Goal: Information Seeking & Learning: Check status

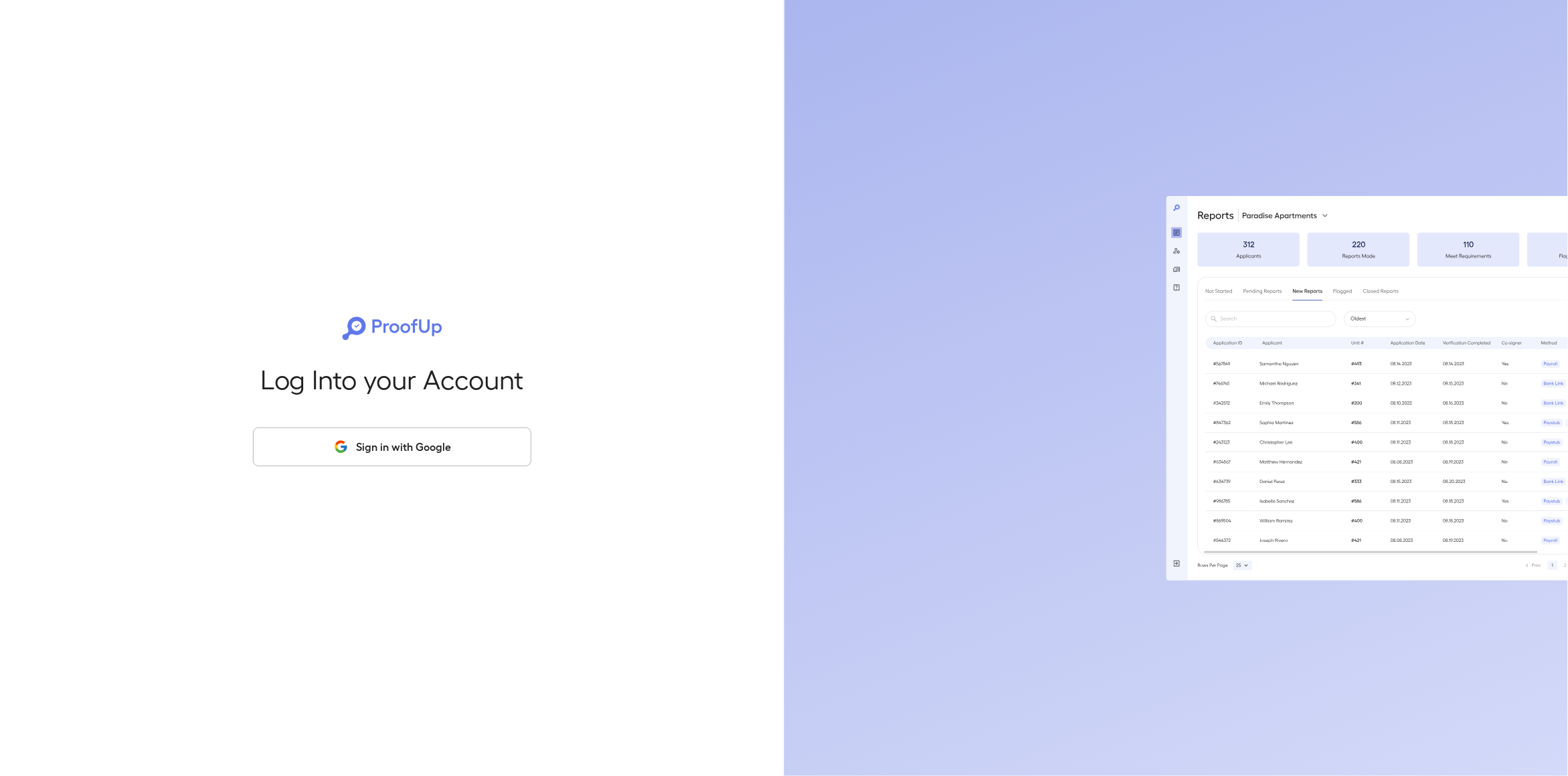
click at [415, 450] on button "Sign in with Google" at bounding box center [392, 447] width 278 height 39
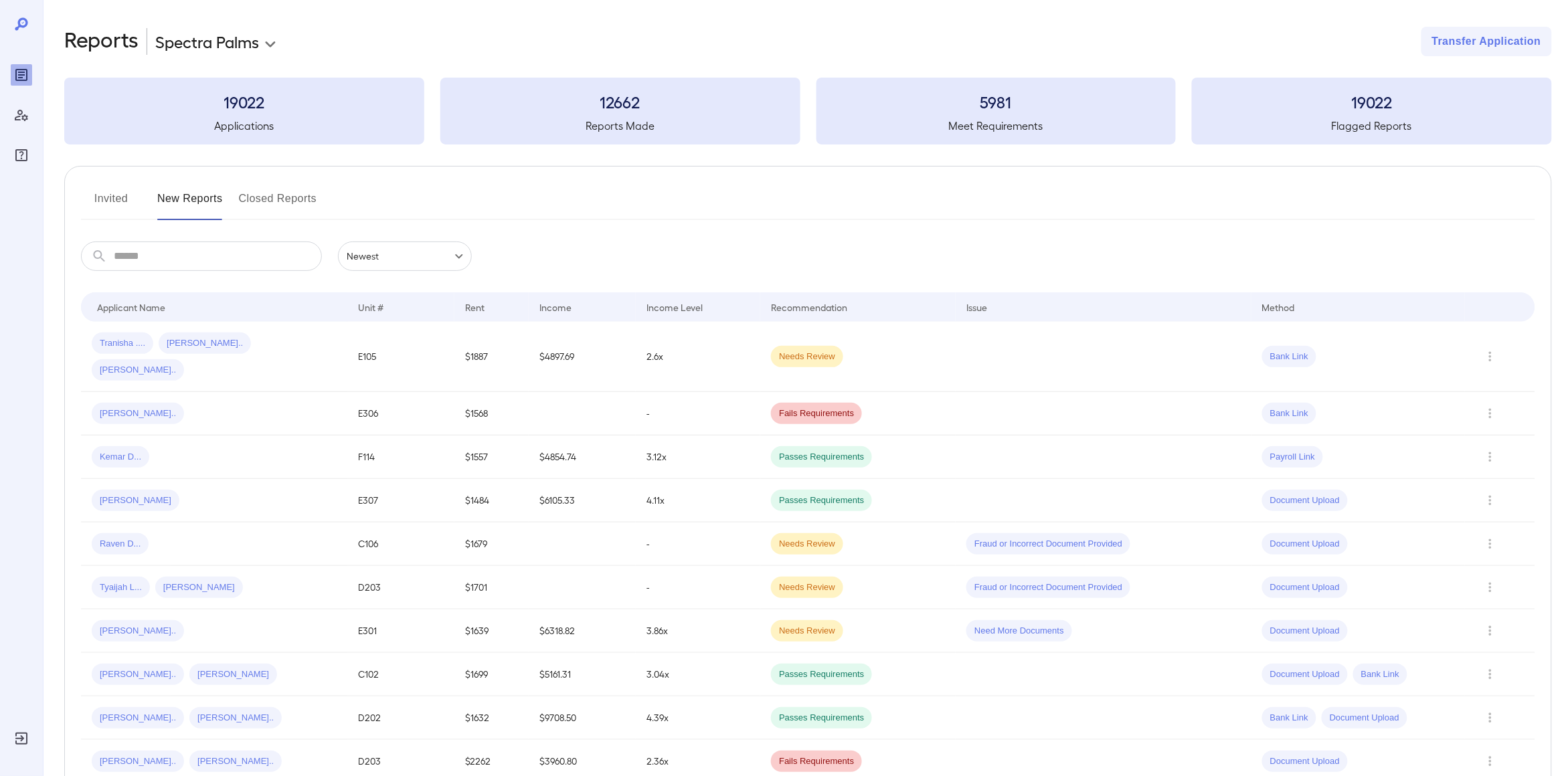
click at [261, 50] on body "**********" at bounding box center [784, 388] width 1568 height 776
click at [213, 113] on li "Pine [PERSON_NAME]" at bounding box center [222, 115] width 136 height 21
type input "**********"
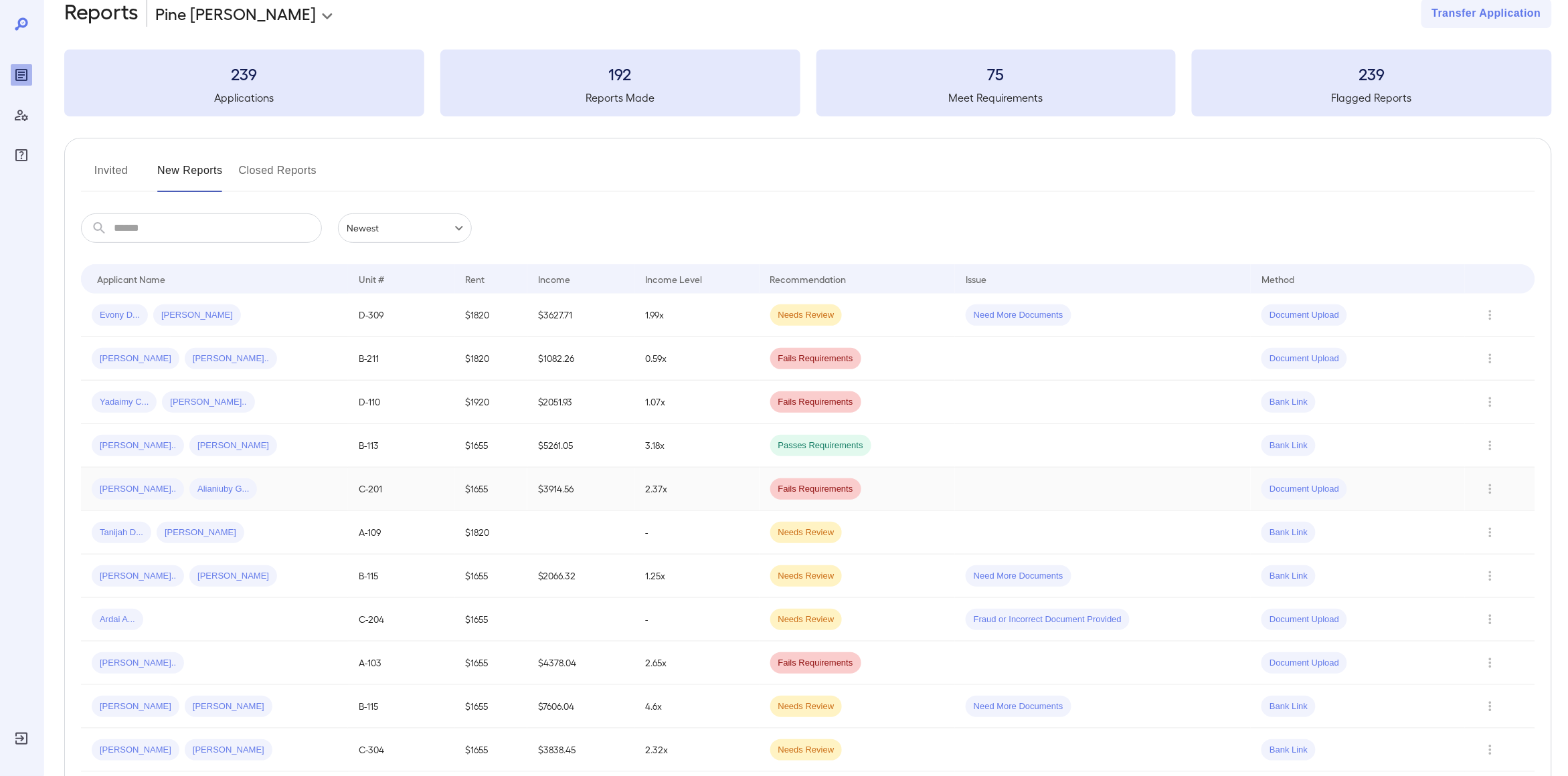
scroll to position [37, 0]
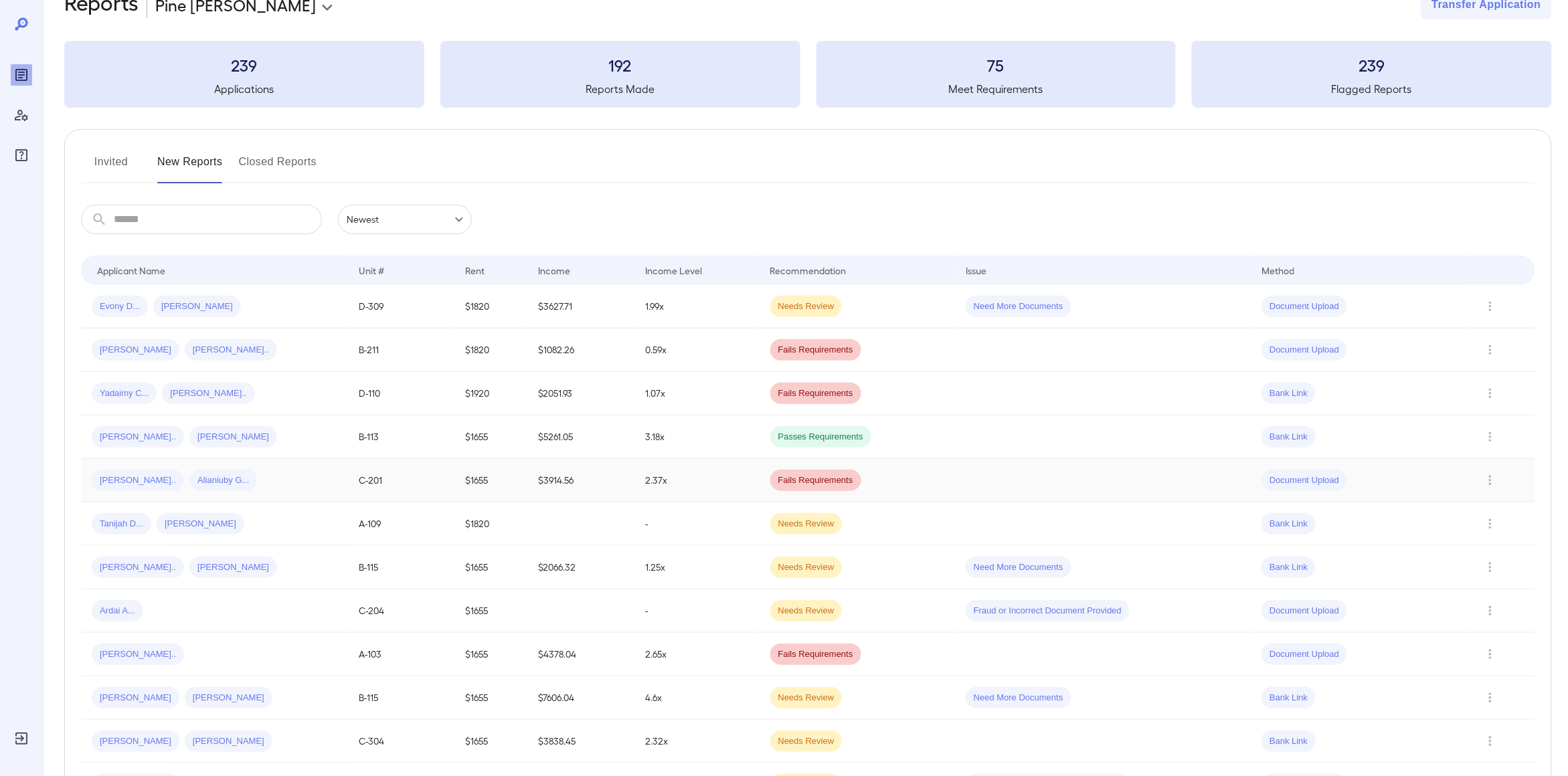
click at [240, 524] on div "Tanijah D... Bryan A..." at bounding box center [214, 524] width 246 height 21
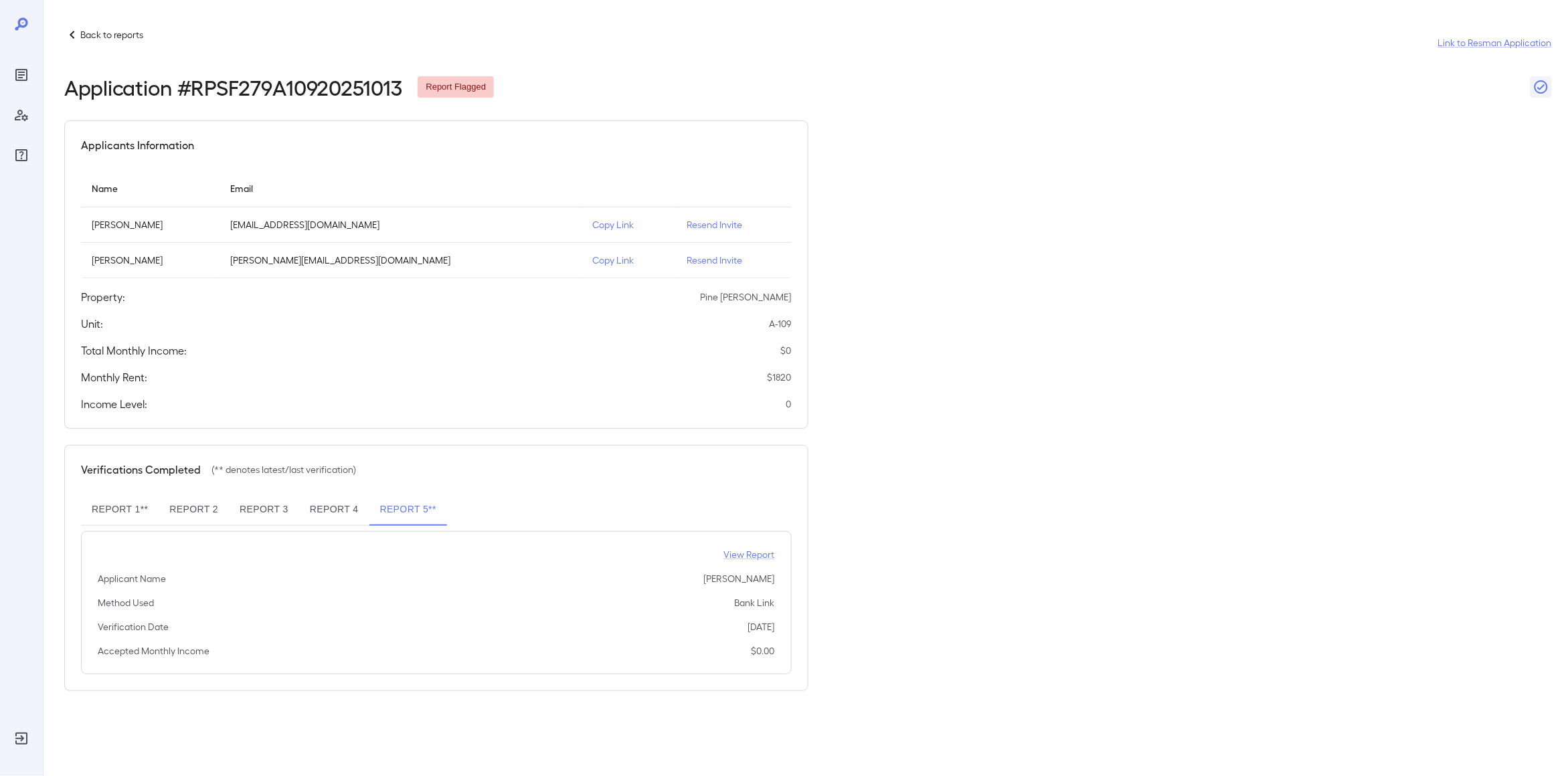
click at [342, 509] on button "Report 4" at bounding box center [334, 509] width 70 height 32
click at [245, 516] on button "Report 3" at bounding box center [263, 509] width 70 height 32
click at [192, 516] on button "Report 2" at bounding box center [193, 509] width 70 height 32
click at [130, 508] on button "Report 1**" at bounding box center [120, 509] width 78 height 32
click at [415, 512] on button "Report 5**" at bounding box center [409, 509] width 78 height 32
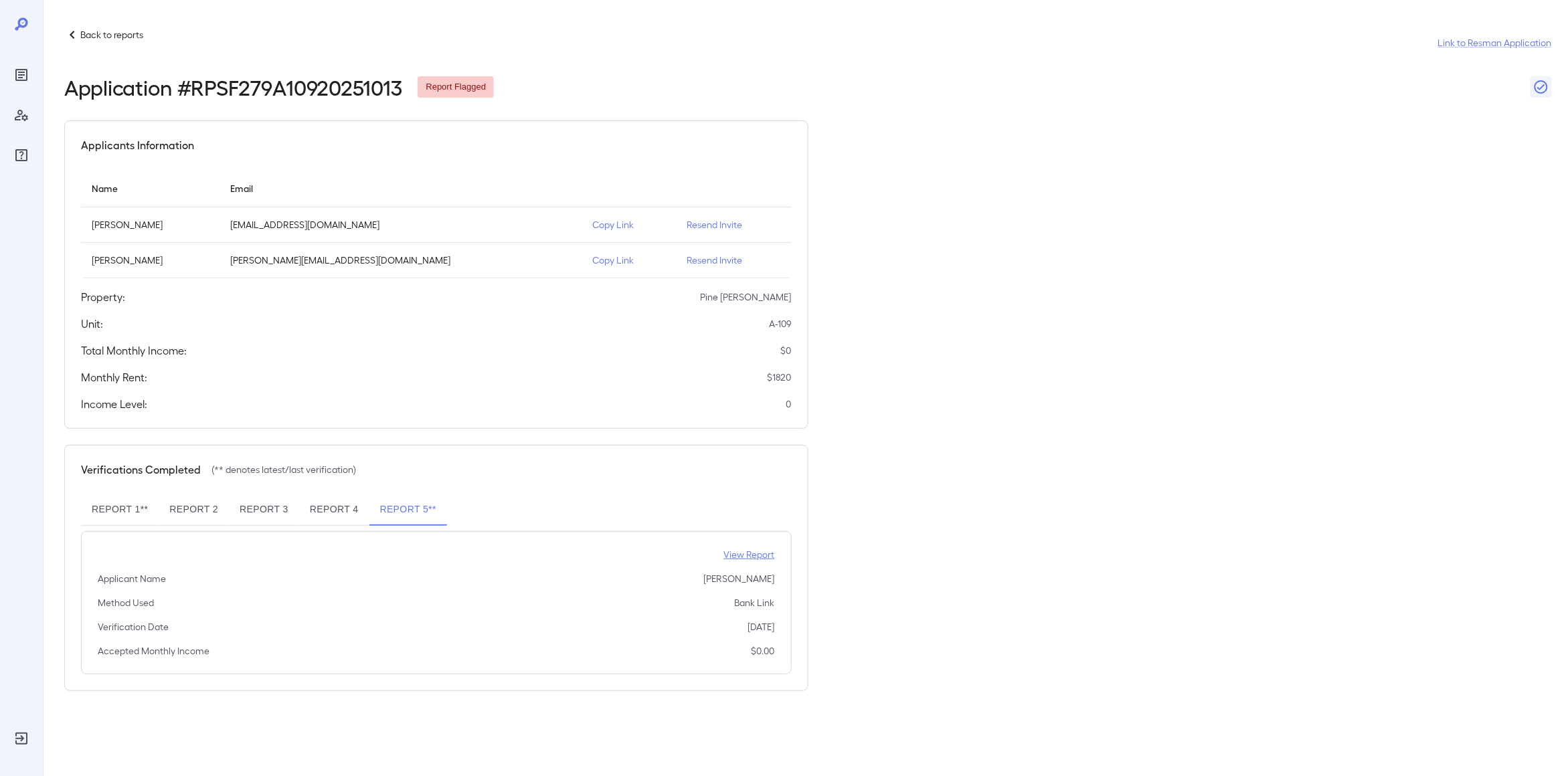
click at [740, 553] on p "View Report" at bounding box center [749, 555] width 51 height 13
click at [875, 297] on div "Applicants Information Name Email Tanijah Denise Shaw tshaw4189@ciecambridge.or…" at bounding box center [808, 406] width 1488 height 570
click at [122, 40] on p "Back to reports" at bounding box center [112, 35] width 63 height 13
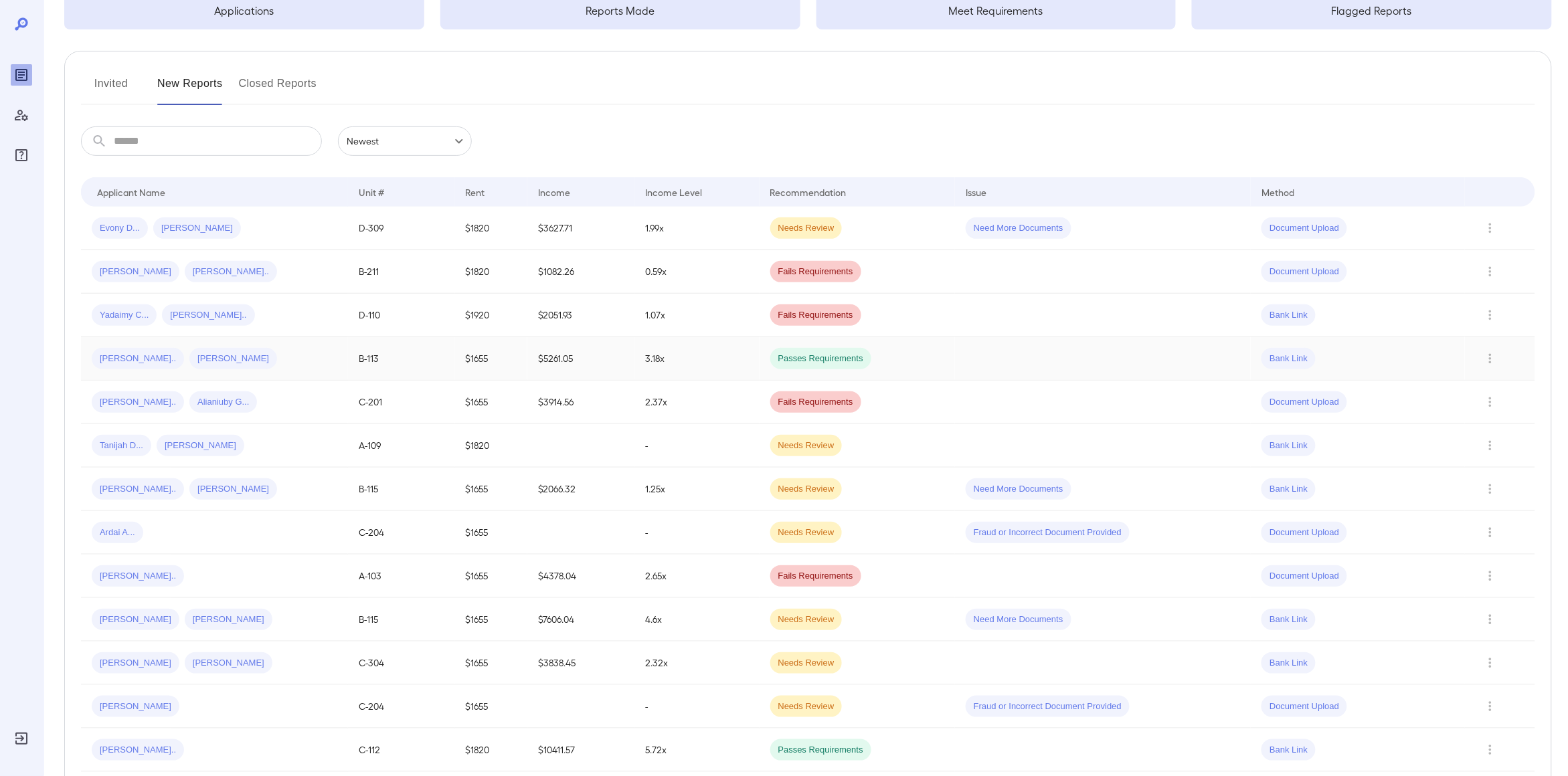
scroll to position [117, 0]
click at [1492, 446] on icon "Row Actions" at bounding box center [1491, 444] width 15 height 16
click at [1491, 471] on li "View Application" at bounding box center [1504, 471] width 105 height 21
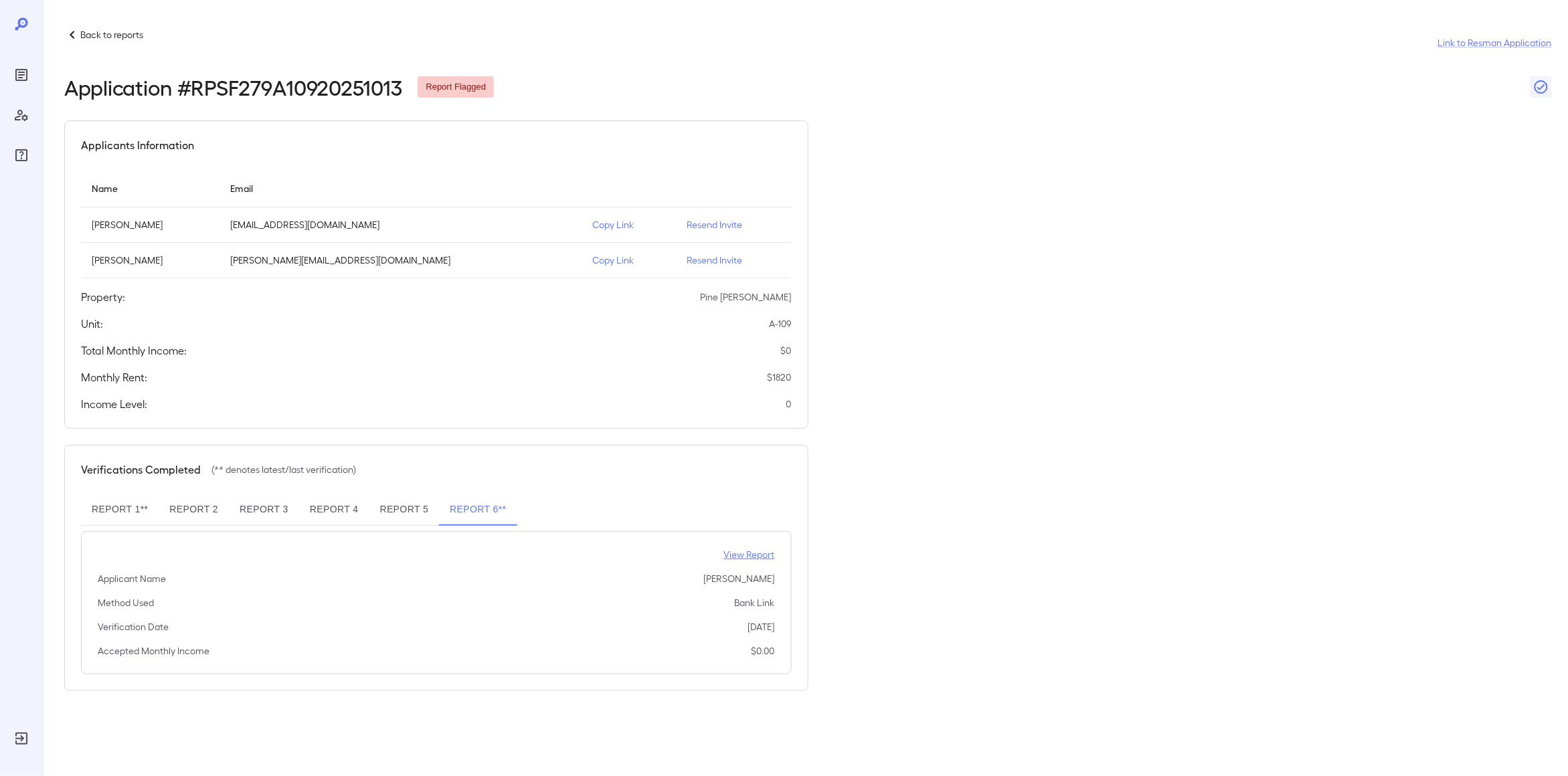
click at [751, 551] on p "View Report" at bounding box center [749, 555] width 51 height 13
click at [122, 35] on p "Back to reports" at bounding box center [112, 35] width 63 height 13
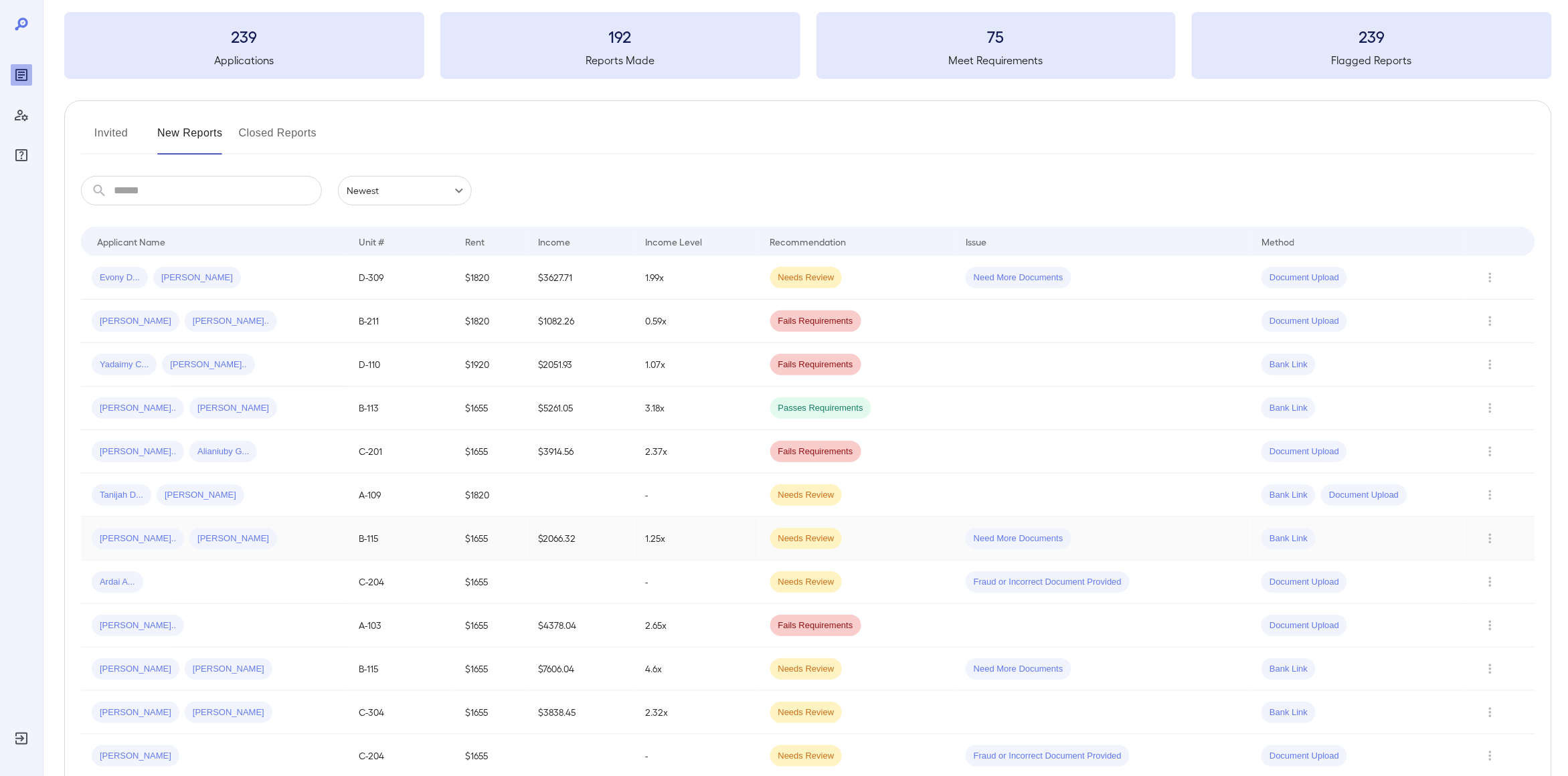
scroll to position [84, 0]
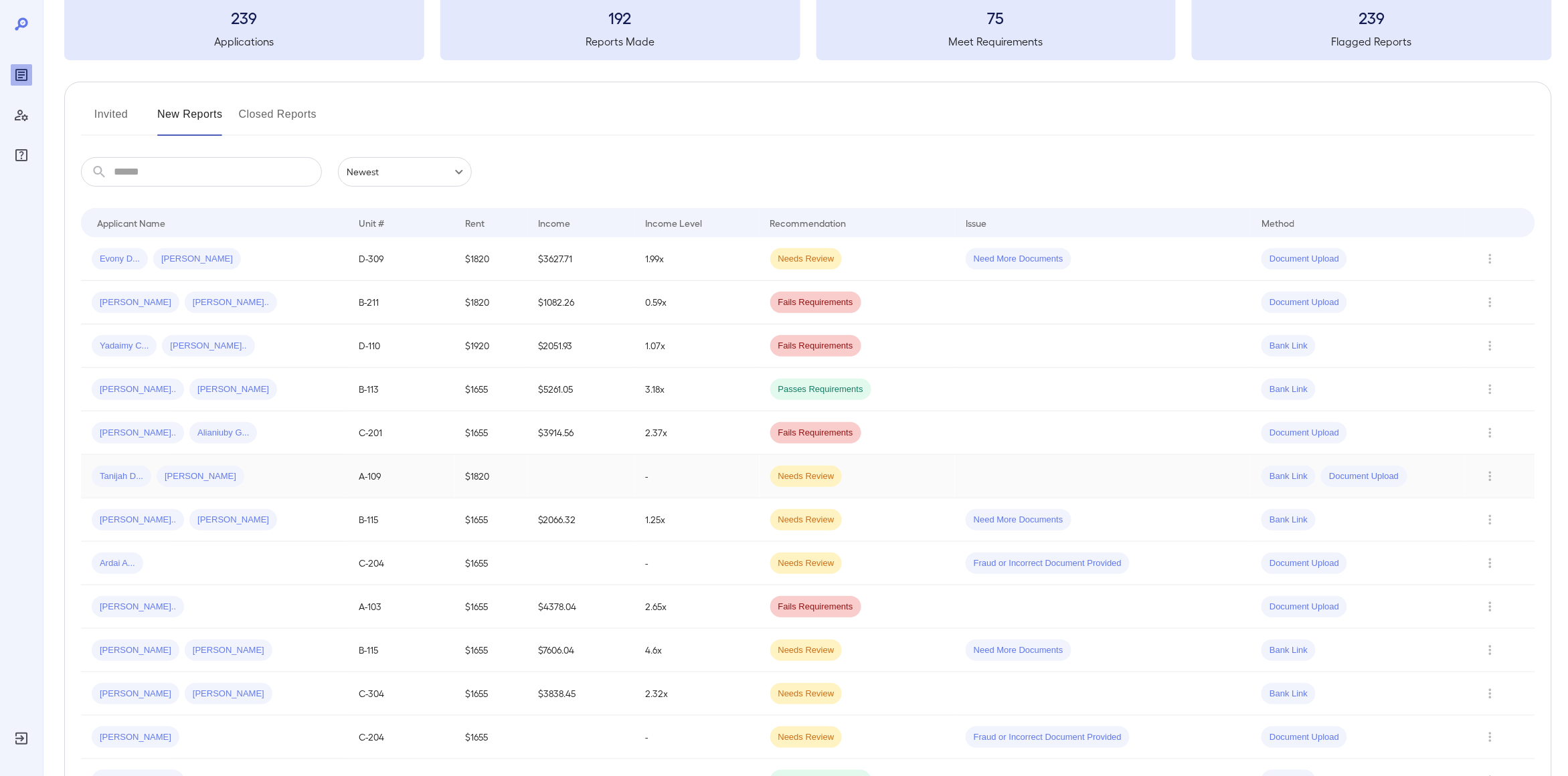
click at [246, 474] on div "Tanijah D... Bryan A..." at bounding box center [214, 477] width 246 height 21
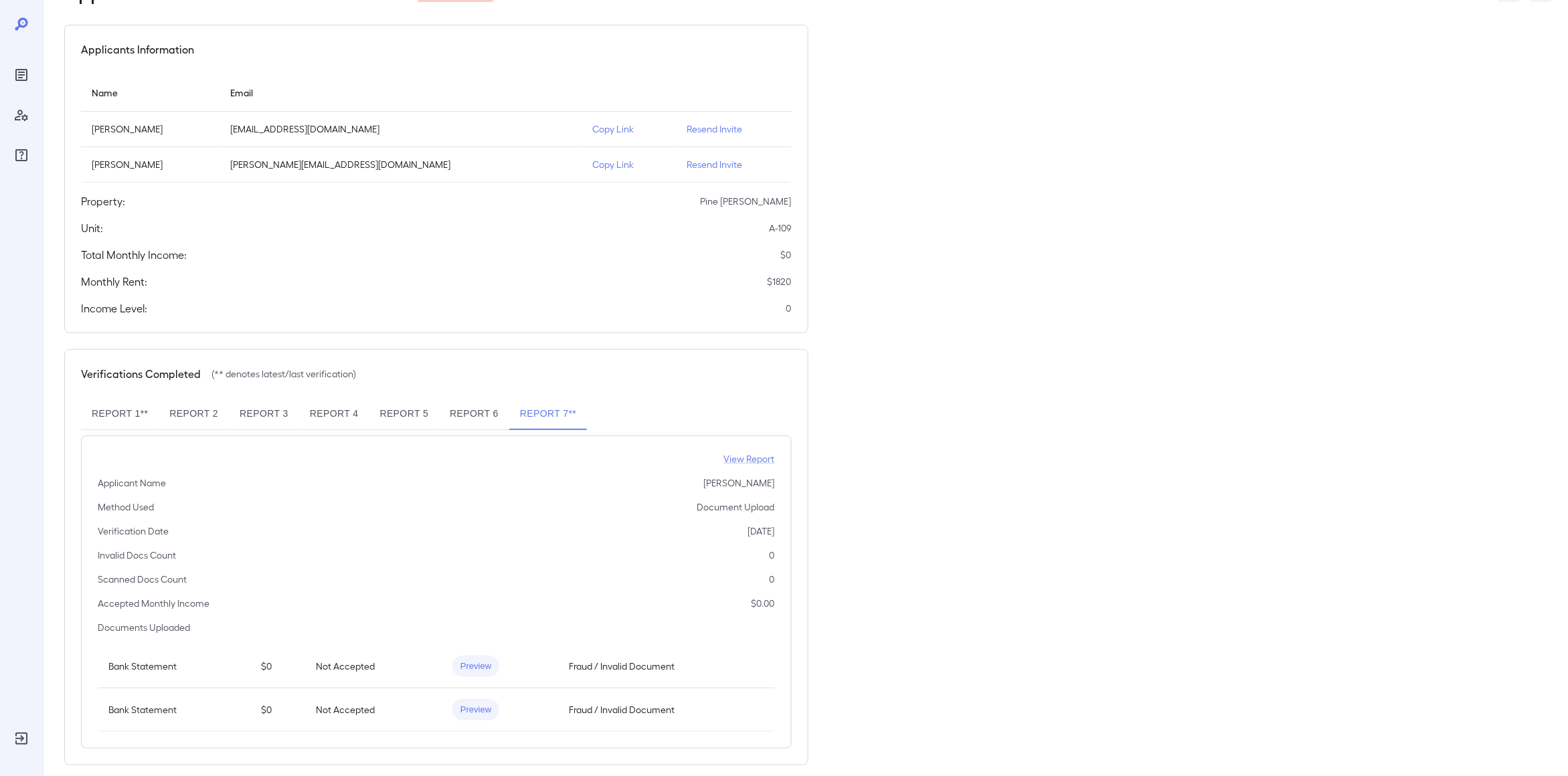
scroll to position [113, 0]
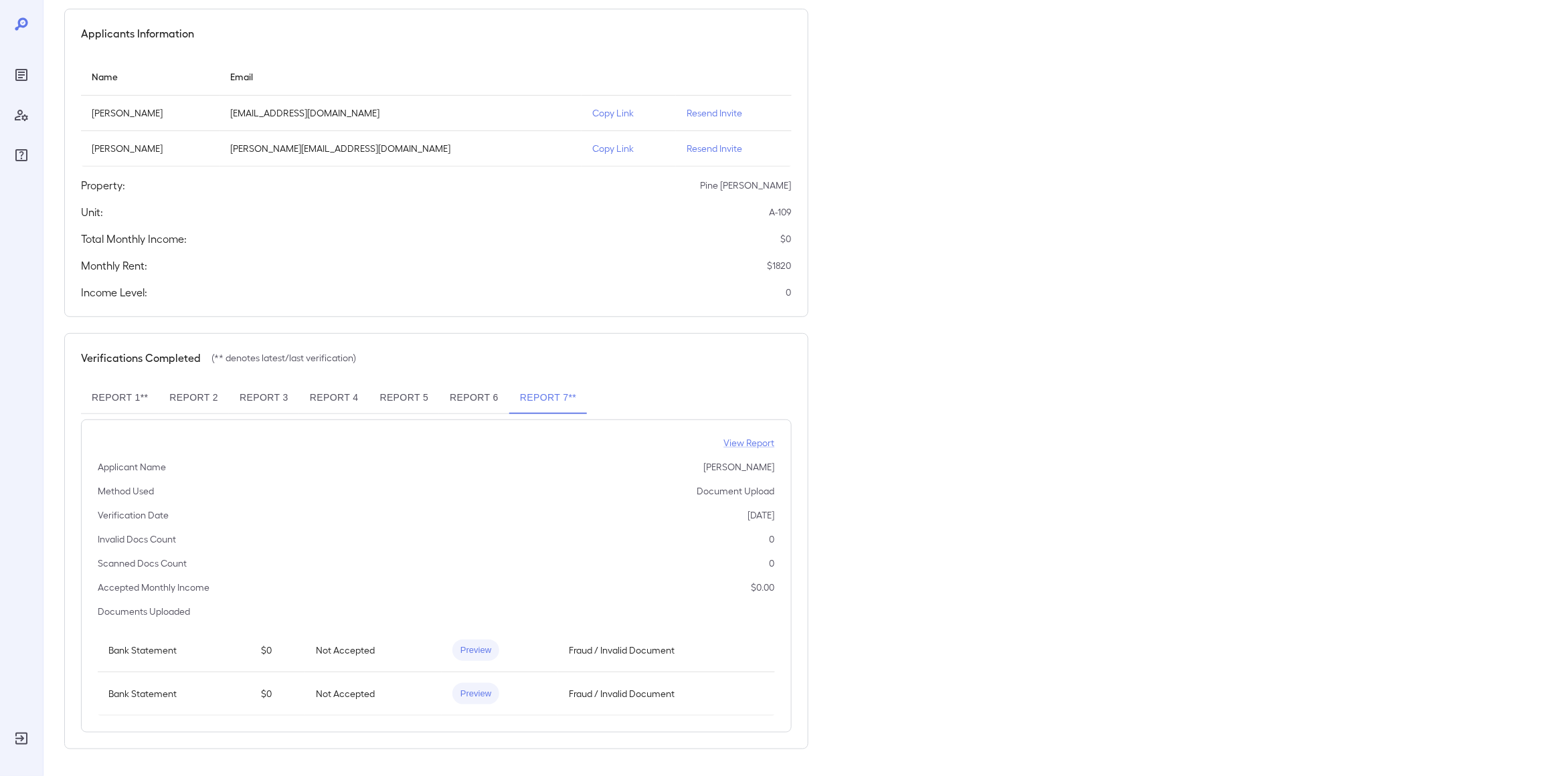
click at [474, 649] on span "Preview" at bounding box center [476, 650] width 47 height 12
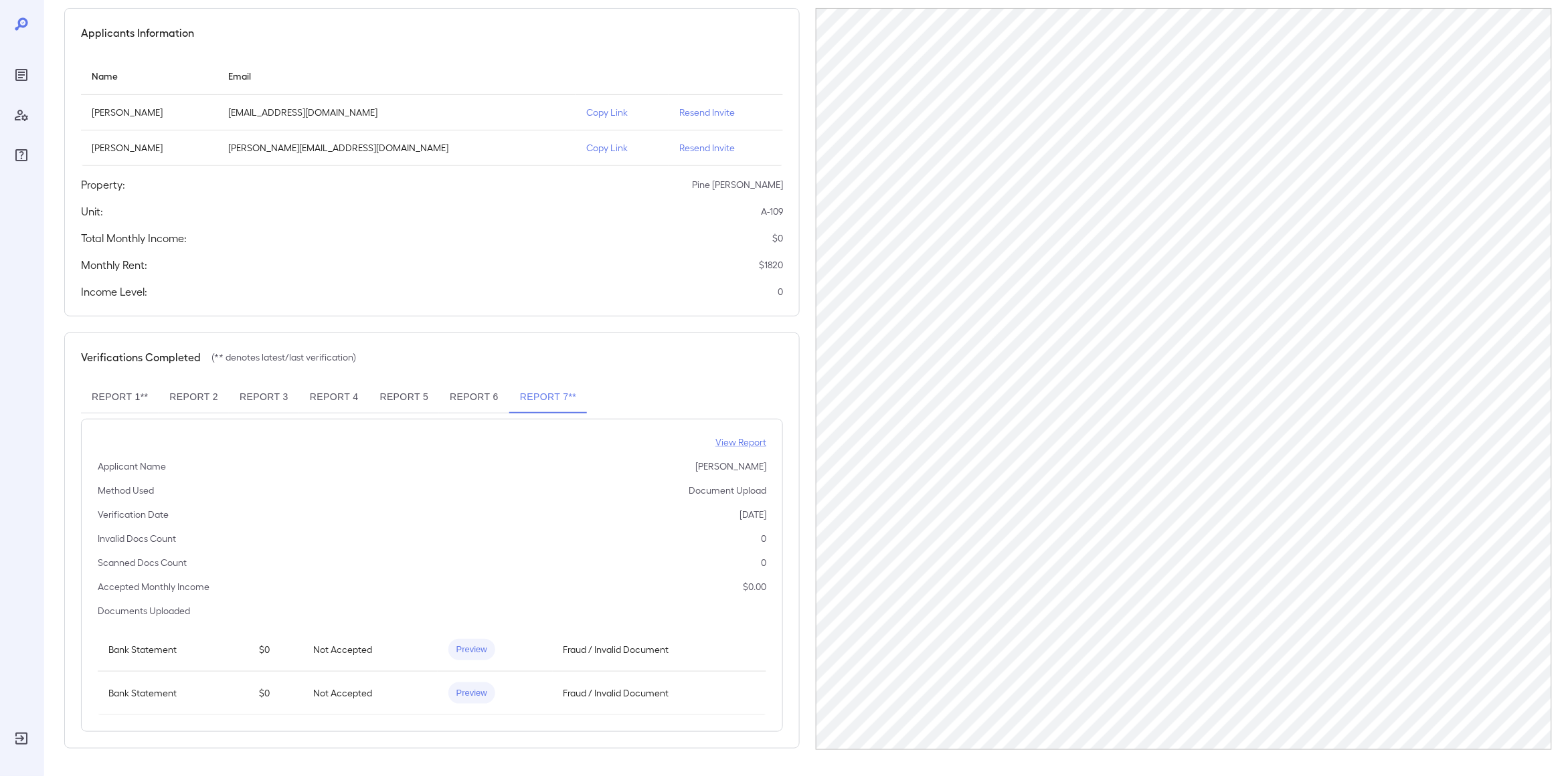
click at [468, 691] on span "Preview" at bounding box center [472, 694] width 47 height 12
click at [743, 441] on p "View Report" at bounding box center [740, 442] width 51 height 13
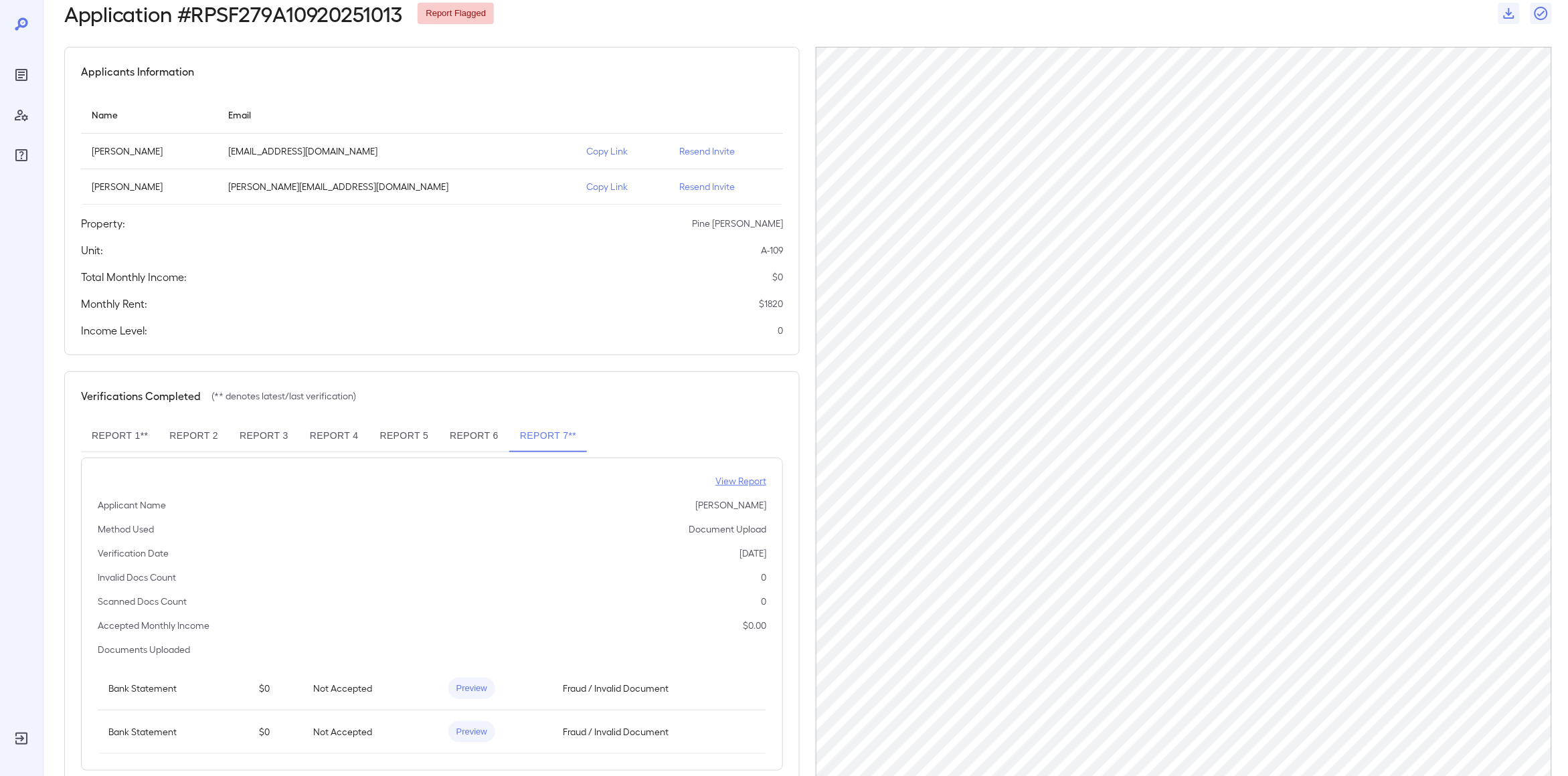
scroll to position [61, 0]
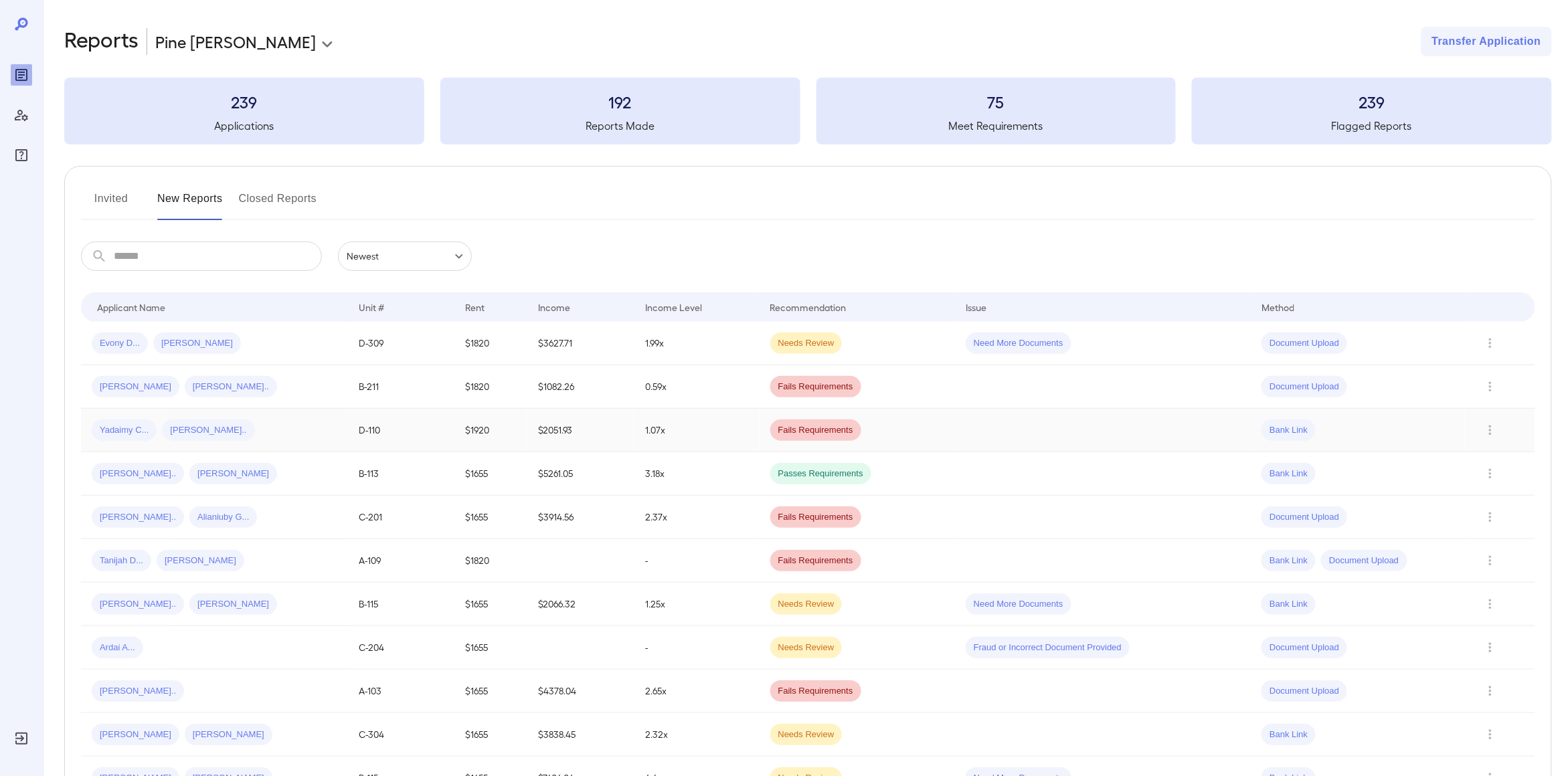
click at [253, 438] on div "Yadaimy C... [PERSON_NAME].." at bounding box center [214, 431] width 246 height 21
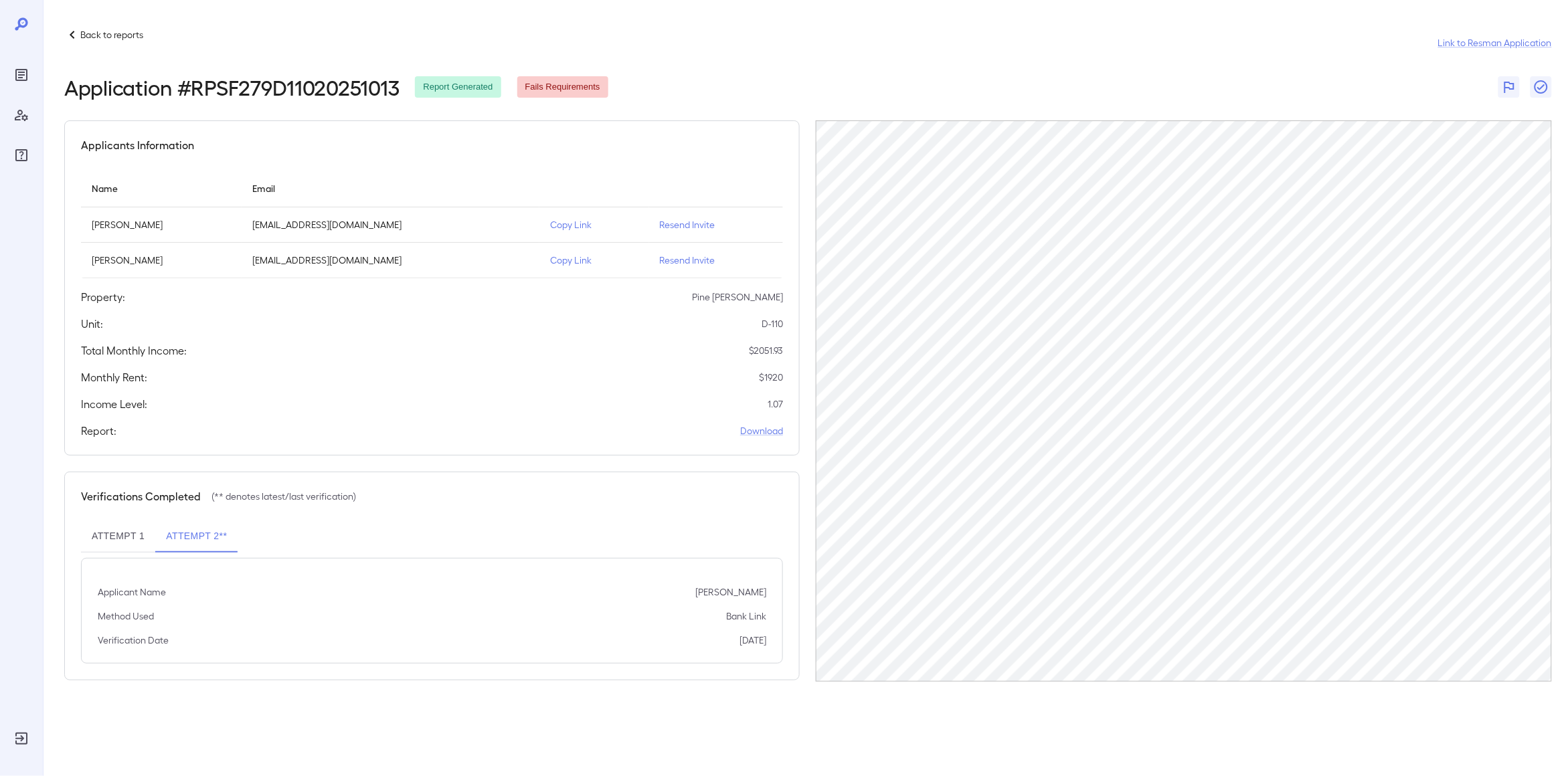
click at [127, 535] on button "Attempt 1" at bounding box center [118, 537] width 74 height 32
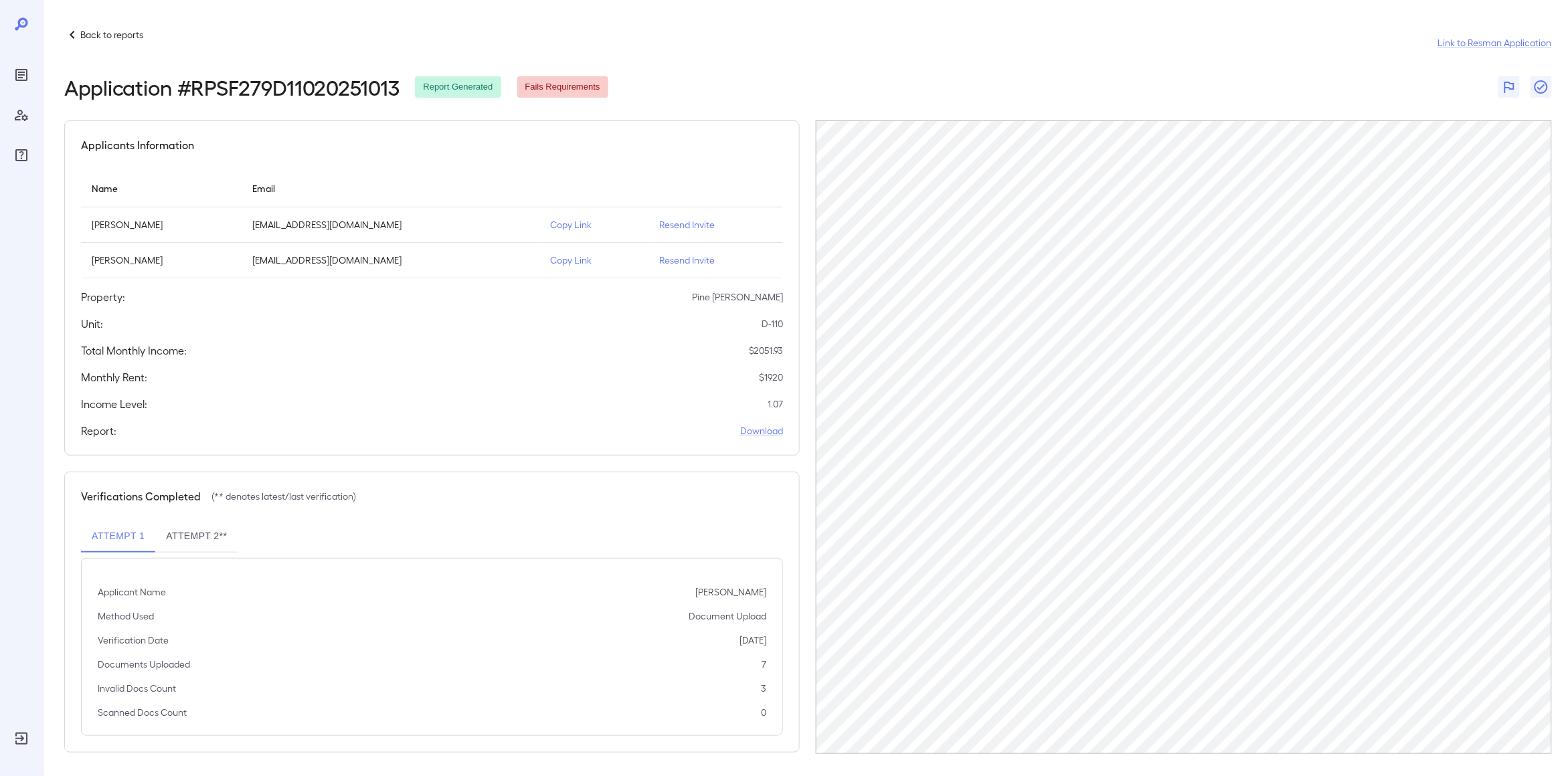
click at [186, 540] on button "Attempt 2**" at bounding box center [196, 537] width 82 height 32
